Goal: Navigation & Orientation: Find specific page/section

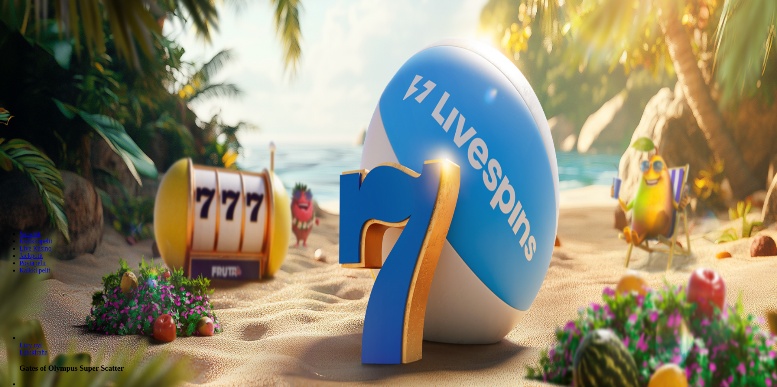
click at [58, 34] on button "Kirjaudu" at bounding box center [56, 29] width 26 height 9
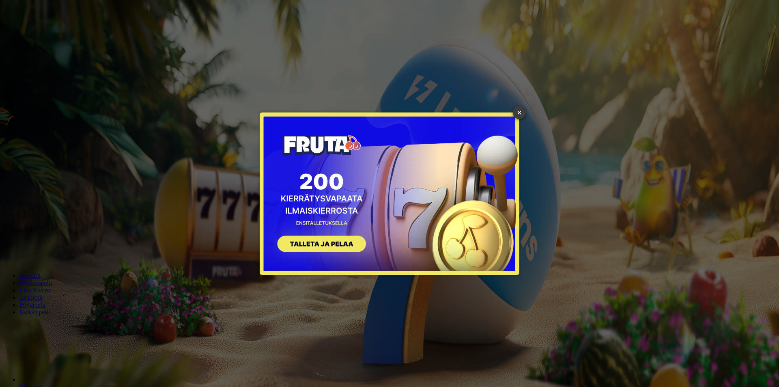
click at [520, 117] on link "×" at bounding box center [519, 112] width 13 height 13
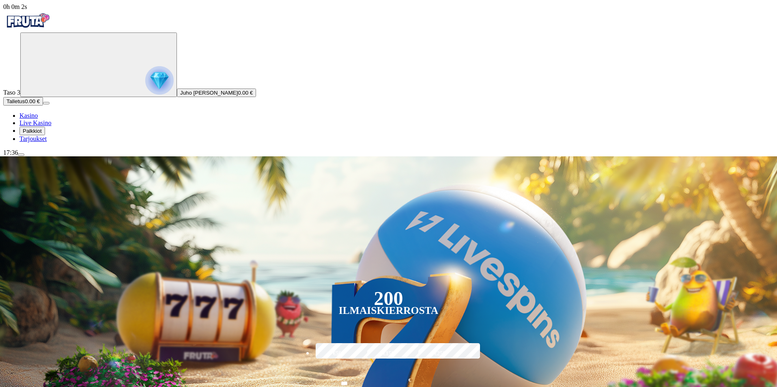
click at [42, 134] on span "Palkkiot" at bounding box center [32, 131] width 19 height 6
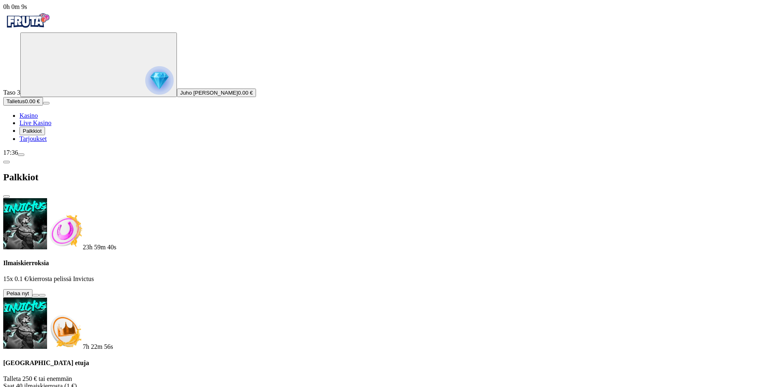
click at [39, 294] on button at bounding box center [35, 295] width 6 height 2
